Goal: Task Accomplishment & Management: Use online tool/utility

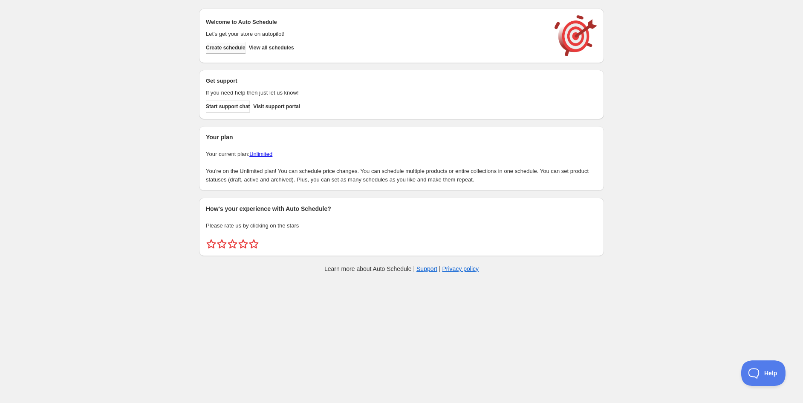
click at [236, 46] on span "Create schedule" at bounding box center [226, 47] width 40 height 7
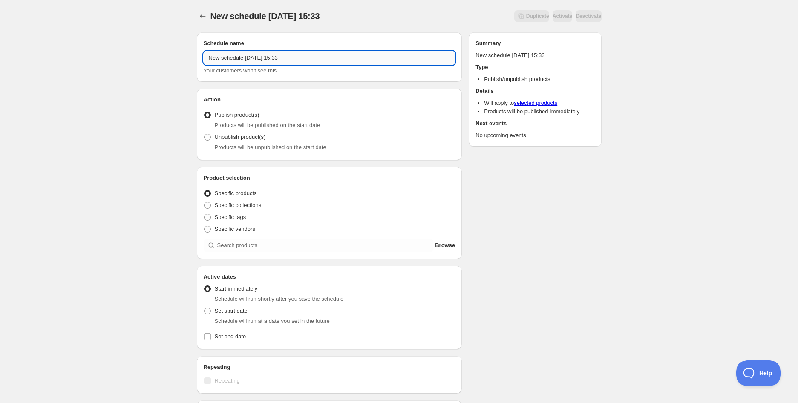
click at [284, 57] on input "New schedule [DATE] 15:33" at bounding box center [330, 58] width 252 height 14
paste input "Foxes Den Miso Chicken Noodle Soup | 450g (EXP - [DATE])"
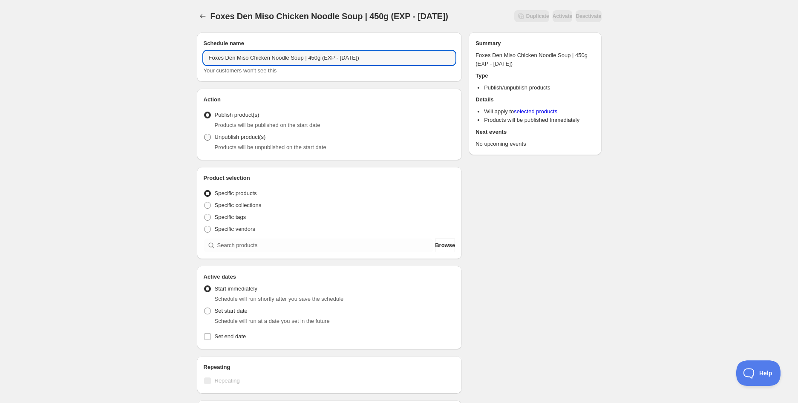
type input "Foxes Den Miso Chicken Noodle Soup | 450g (EXP - [DATE])"
click at [248, 137] on span "Unpublish product(s)" at bounding box center [240, 137] width 51 height 6
click at [205, 134] on input "Unpublish product(s)" at bounding box center [204, 134] width 0 height 0
radio input "true"
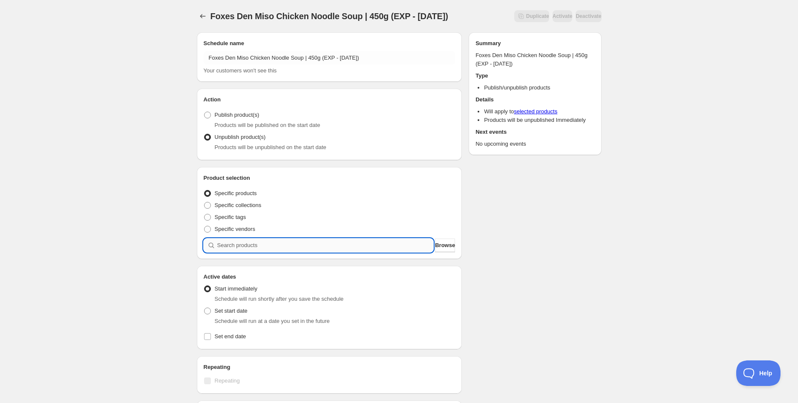
click at [244, 243] on input "search" at bounding box center [325, 246] width 217 height 14
paste input "Foxes Den Miso Chicken Noodle Soup | 450g (EXP - [DATE])"
type input "Foxes Den Miso Chicken Noodle Soup | 450g (EXP - [DATE])"
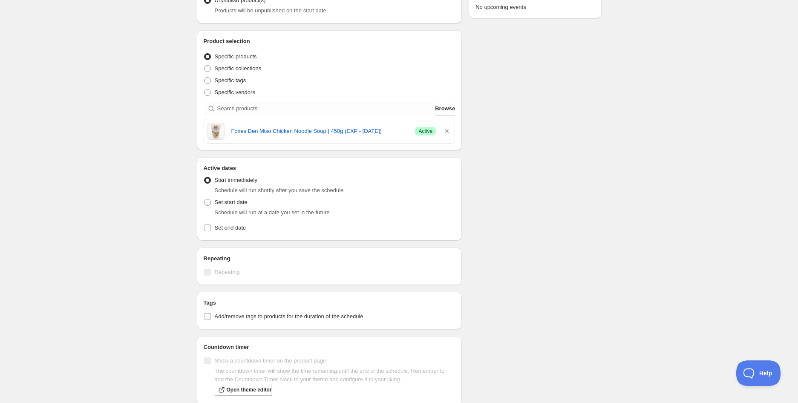
scroll to position [142, 0]
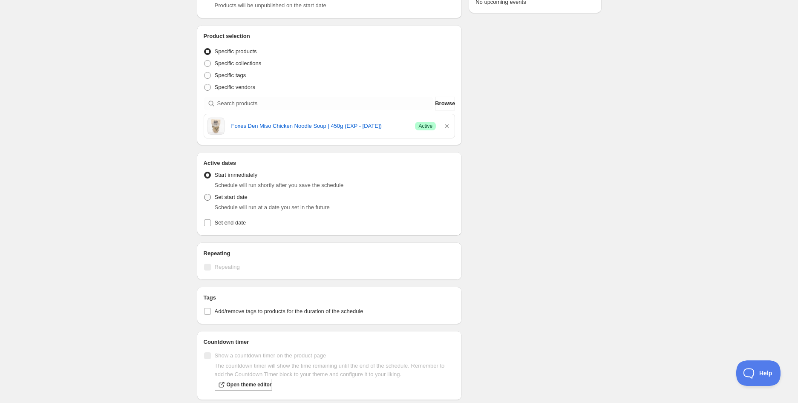
click at [208, 196] on span at bounding box center [207, 197] width 7 height 7
click at [205, 194] on input "Set start date" at bounding box center [204, 194] width 0 height 0
radio input "true"
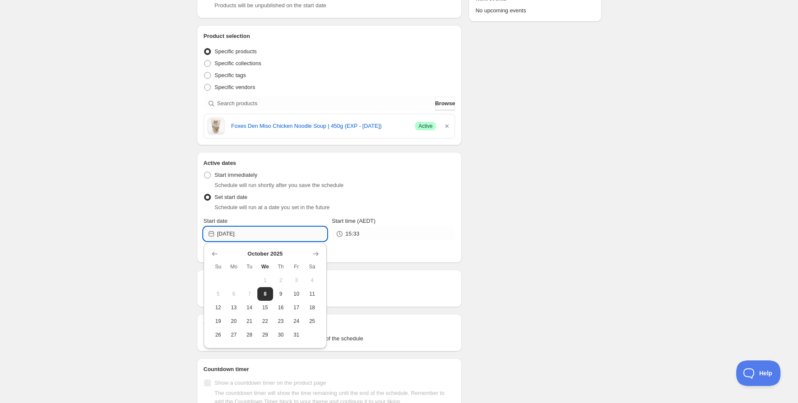
click at [267, 237] on input "[DATE]" at bounding box center [272, 234] width 110 height 14
click at [239, 308] on button "13" at bounding box center [234, 308] width 16 height 14
type input "[DATE]"
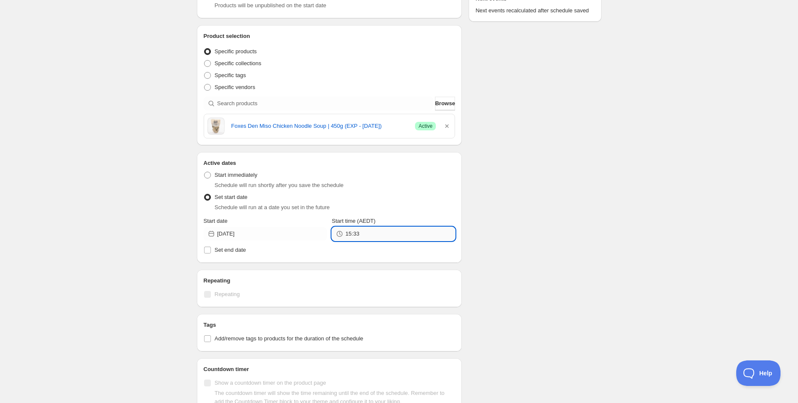
click at [364, 227] on input "15:33" at bounding box center [401, 234] width 110 height 14
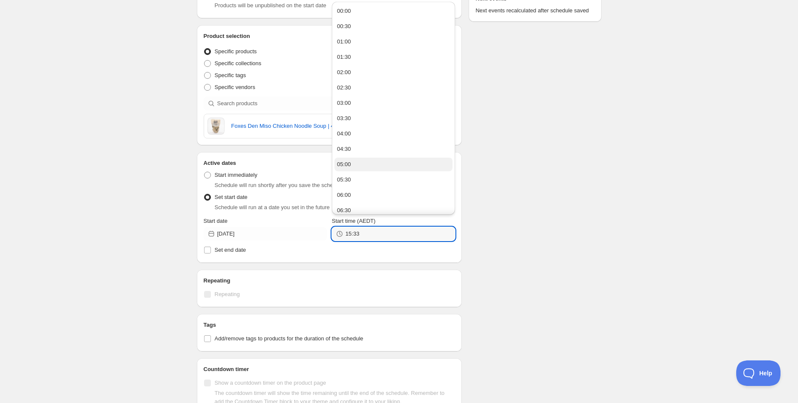
click at [348, 162] on div "05:00" at bounding box center [344, 164] width 14 height 9
type input "05:00"
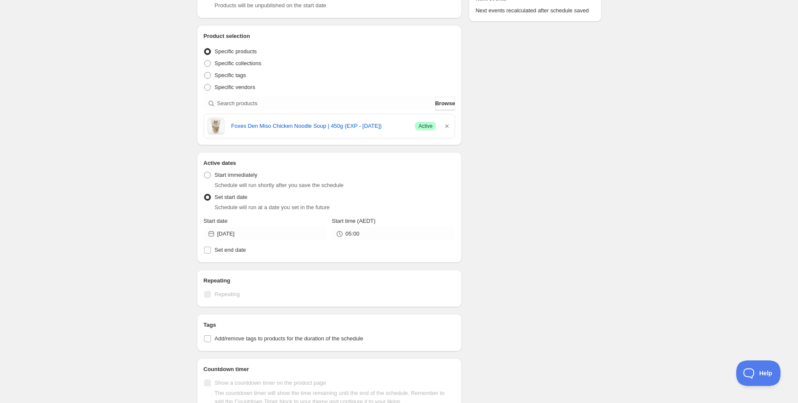
click at [516, 188] on div "Schedule name Foxes Den Miso Chicken Noodle Soup | 450g (EXP - [DATE]) Your cus…" at bounding box center [396, 214] width 412 height 661
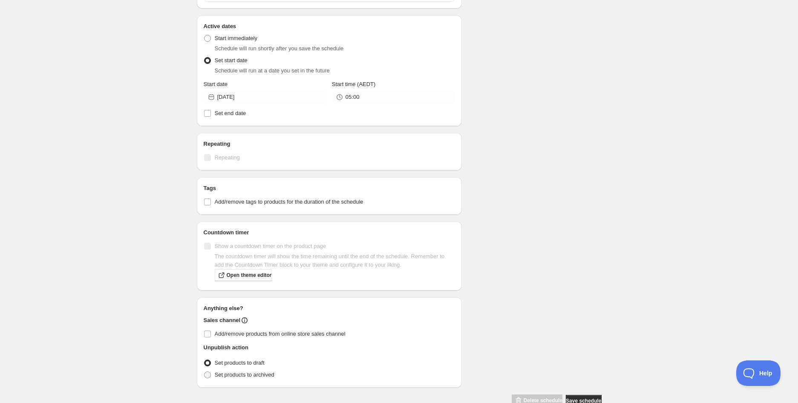
scroll to position [284, 0]
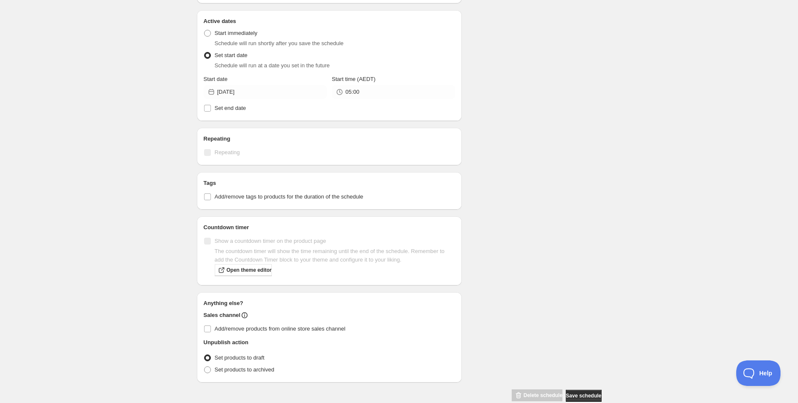
click at [234, 202] on div "Tags Add/remove tags to products for the duration of the schedule" at bounding box center [330, 191] width 266 height 38
click at [237, 201] on label "Add/remove tags to products for the duration of the schedule" at bounding box center [330, 197] width 252 height 12
click at [211, 200] on input "Add/remove tags to products for the duration of the schedule" at bounding box center [207, 197] width 7 height 7
checkbox input "true"
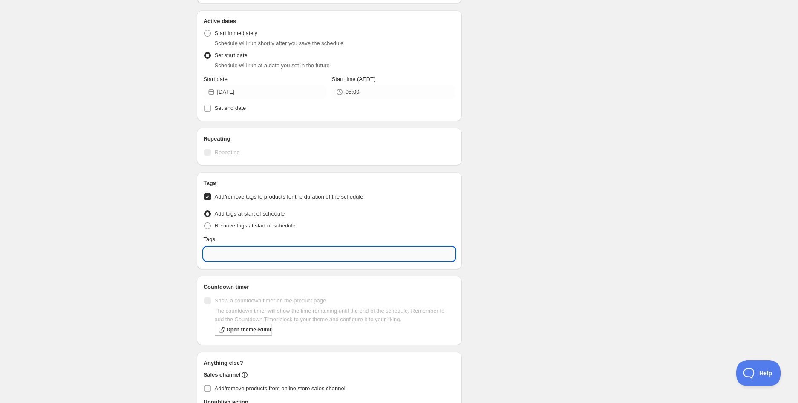
click at [231, 252] on input "text" at bounding box center [330, 254] width 252 height 14
click at [245, 293] on div "EXP Draft" at bounding box center [330, 293] width 238 height 12
type input "EXP Draft"
checkbox input "true"
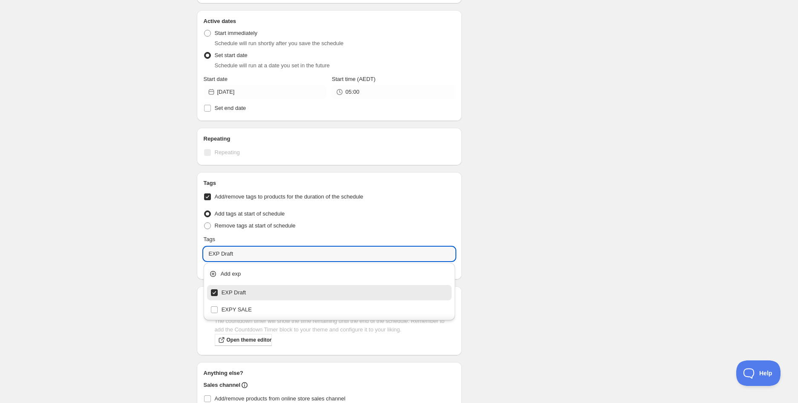
type input "EXP Draft"
click at [491, 202] on div "Schedule name Foxes Den Miso Chicken Noodle Soup | 450g (EXP - [DATE]) Your cus…" at bounding box center [396, 107] width 412 height 731
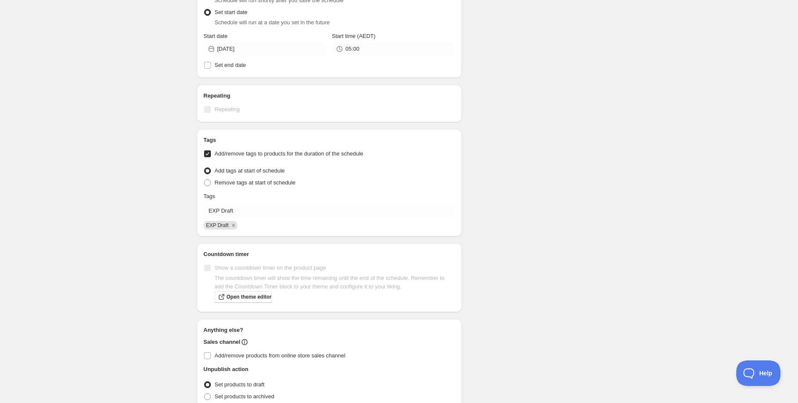
scroll to position [368, 0]
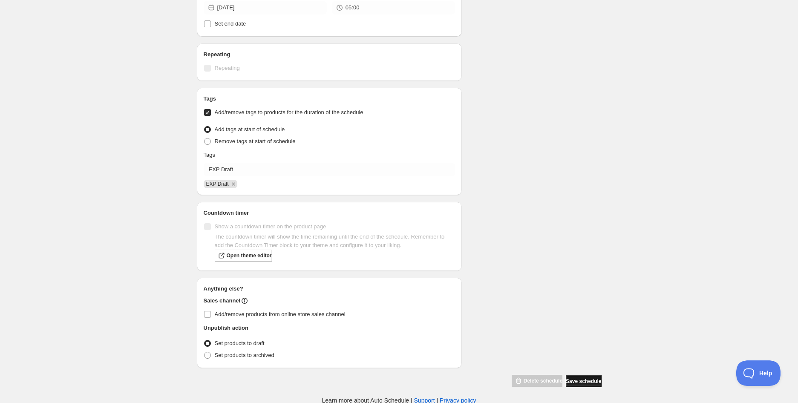
click at [586, 381] on span "Save schedule" at bounding box center [583, 381] width 35 height 7
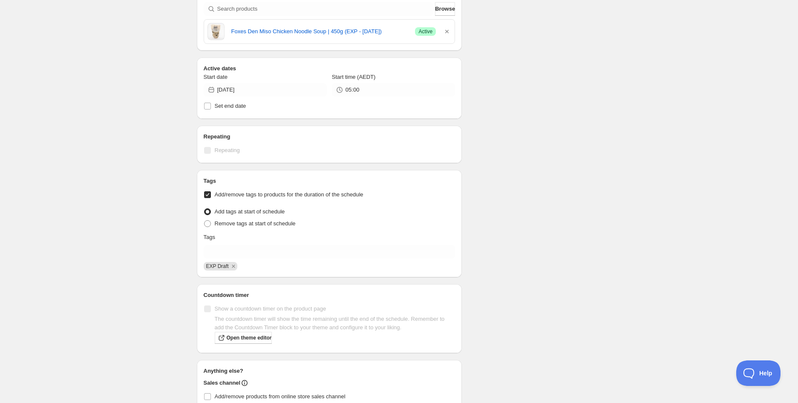
scroll to position [319, 0]
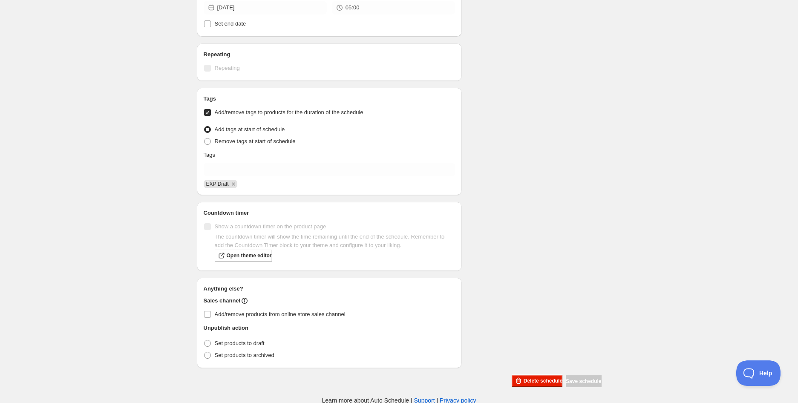
click at [149, 258] on div "Foxes Den Miso Chicken Noodle Soup | 450g (EXP - [DATE]). This page is ready Fo…" at bounding box center [399, 43] width 798 height 724
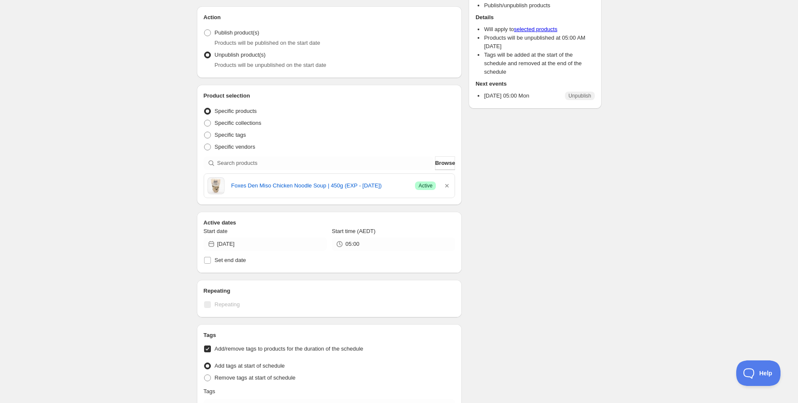
scroll to position [0, 0]
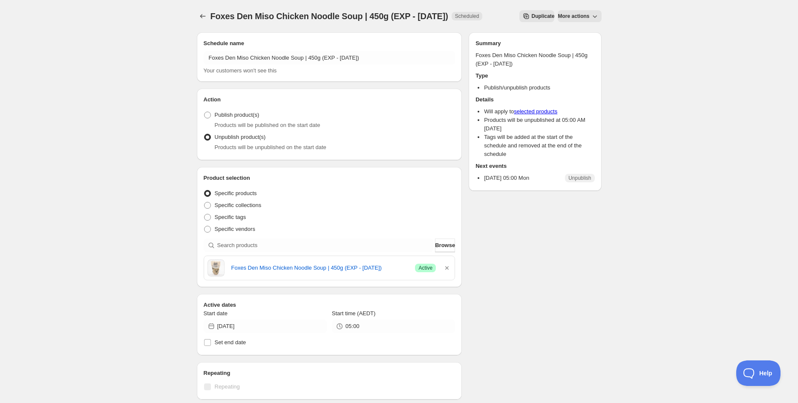
click at [149, 258] on div "Foxes Den Miso Chicken Noodle Soup | 450g (EXP - [DATE]). This page is ready Fo…" at bounding box center [399, 362] width 798 height 724
click at [595, 9] on div "Foxes Den Miso Chicken Noodle Soup | 450g (EXP - [DATE]). This page is ready Fo…" at bounding box center [399, 16] width 405 height 32
click at [594, 14] on icon "button" at bounding box center [595, 16] width 9 height 9
click at [68, 14] on div "Foxes Den Miso Chicken Noodle Soup | 450g (EXP - [DATE]). This page is ready Fo…" at bounding box center [399, 362] width 798 height 724
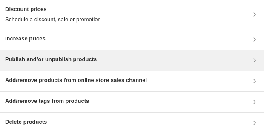
click at [44, 65] on div "Publish and/or unpublish products" at bounding box center [51, 60] width 92 height 10
